Goal: Obtain resource: Download file/media

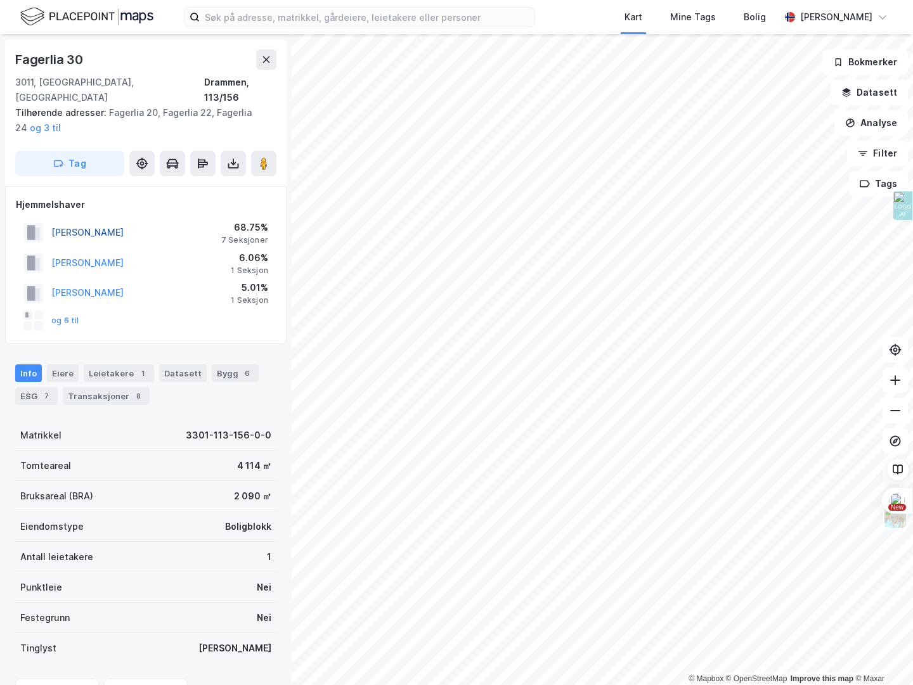
click at [0, 0] on button "[PERSON_NAME]" at bounding box center [0, 0] width 0 height 0
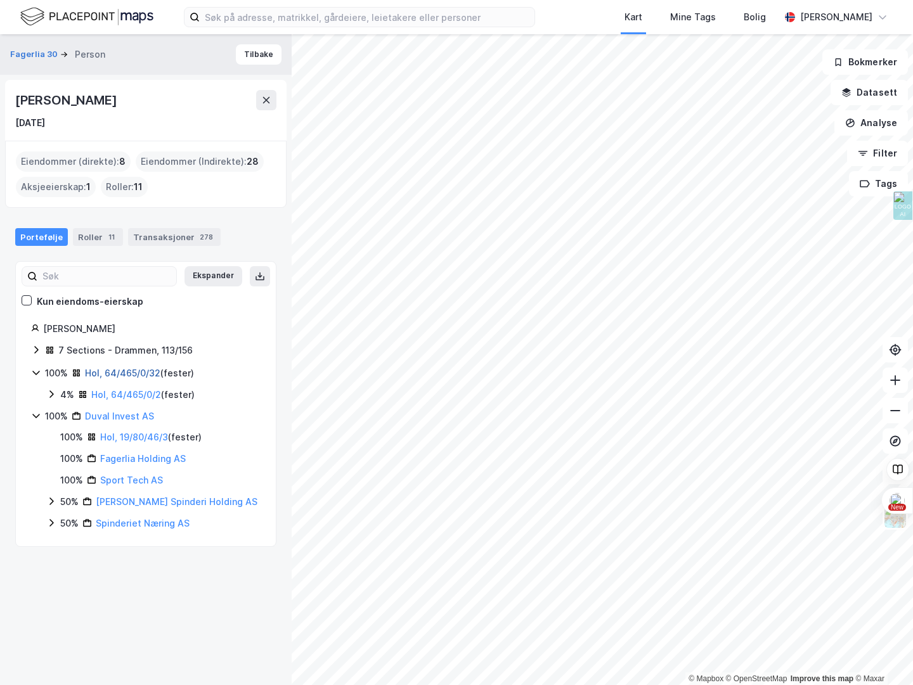
click at [112, 373] on link "Hol, 64/465/0/32" at bounding box center [122, 373] width 75 height 11
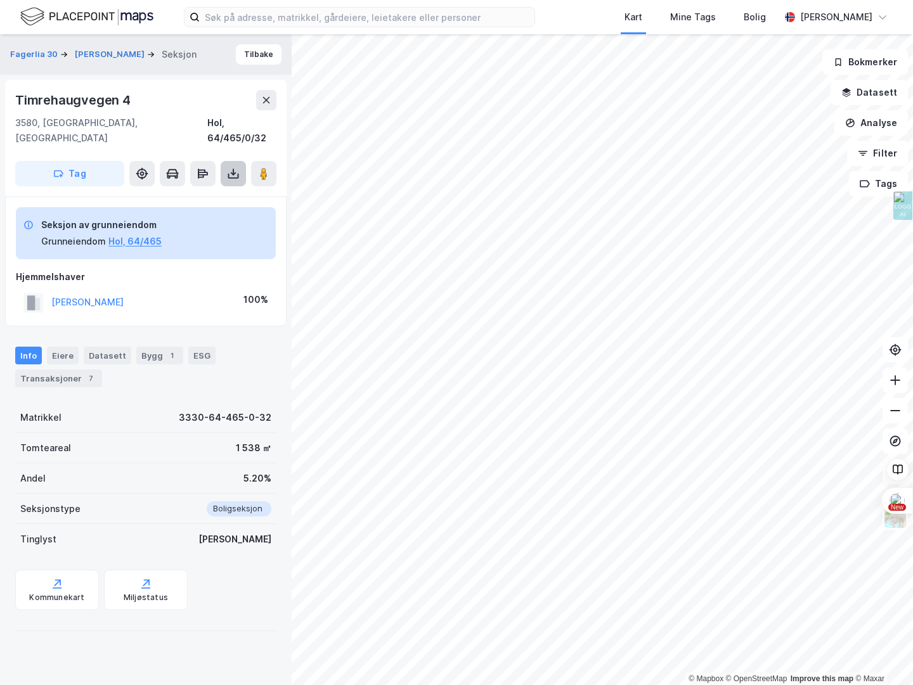
click at [238, 167] on icon at bounding box center [233, 173] width 13 height 13
click at [210, 189] on div "Last ned grunnbok" at bounding box center [178, 199] width 135 height 20
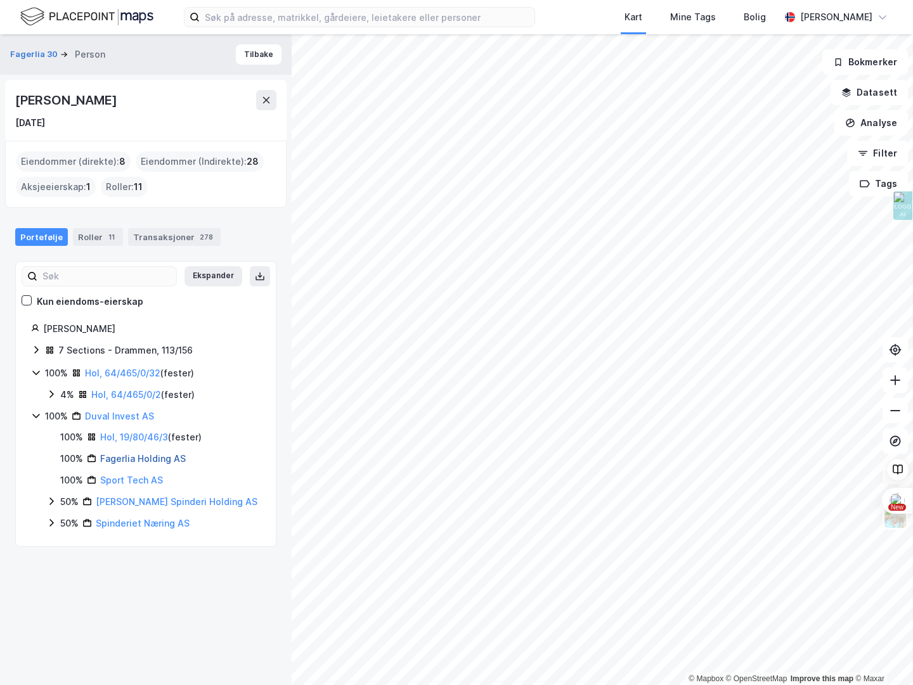
click at [130, 463] on link "Fagerlia Holding AS" at bounding box center [143, 458] width 86 height 11
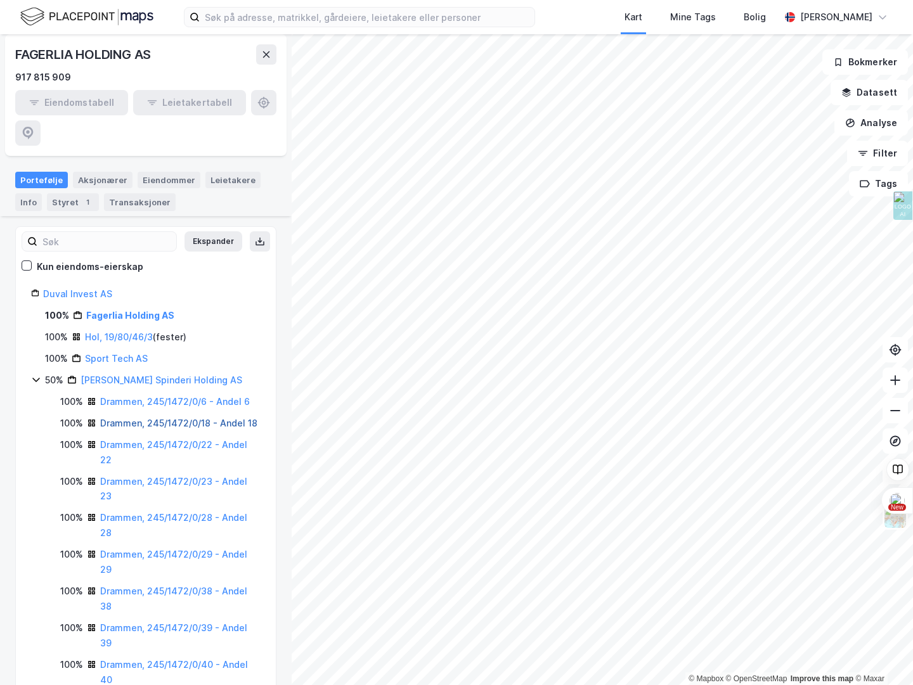
scroll to position [128, 0]
